Goal: Information Seeking & Learning: Check status

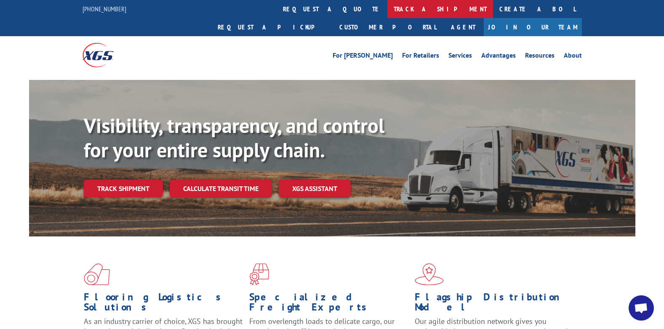
click at [387, 8] on link "track a shipment" at bounding box center [440, 9] width 106 height 18
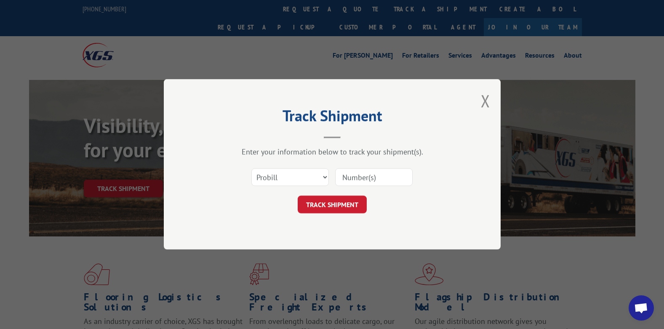
click at [356, 176] on input at bounding box center [373, 178] width 77 height 18
paste input "7036960"
type input "7036960"
click at [319, 176] on select "Select category... Probill BOL PO" at bounding box center [289, 178] width 77 height 18
select select "bol"
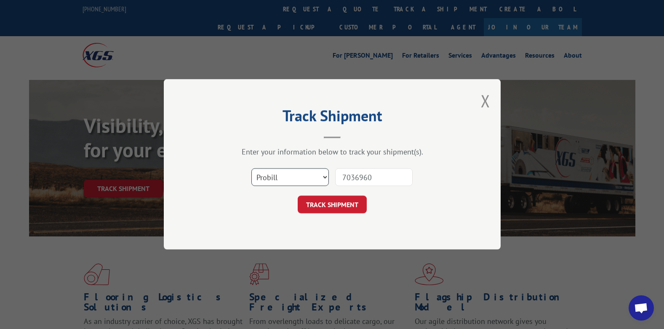
click at [251, 169] on select "Select category... Probill BOL PO" at bounding box center [289, 178] width 77 height 18
click at [318, 213] on button "TRACK SHIPMENT" at bounding box center [332, 205] width 69 height 18
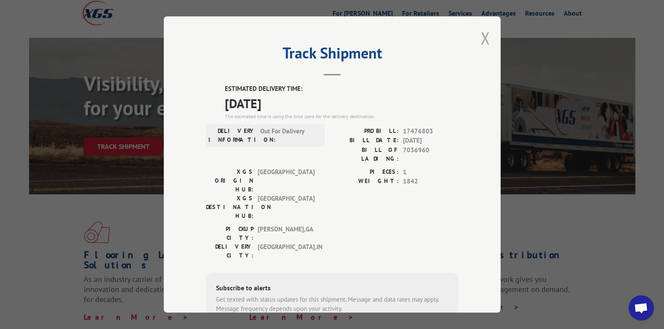
click at [481, 35] on button "Close modal" at bounding box center [485, 38] width 9 height 22
